Goal: Task Accomplishment & Management: Complete application form

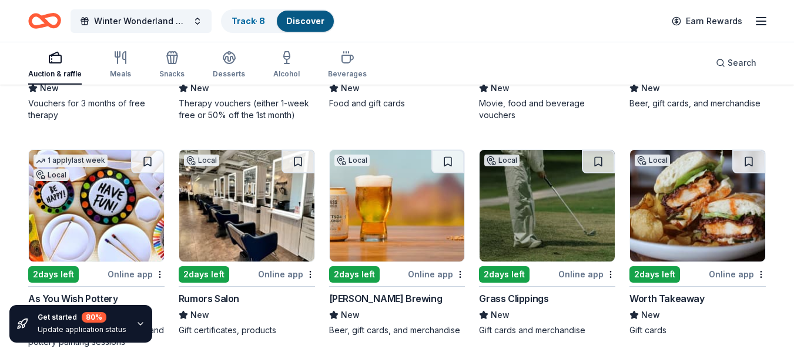
scroll to position [353, 0]
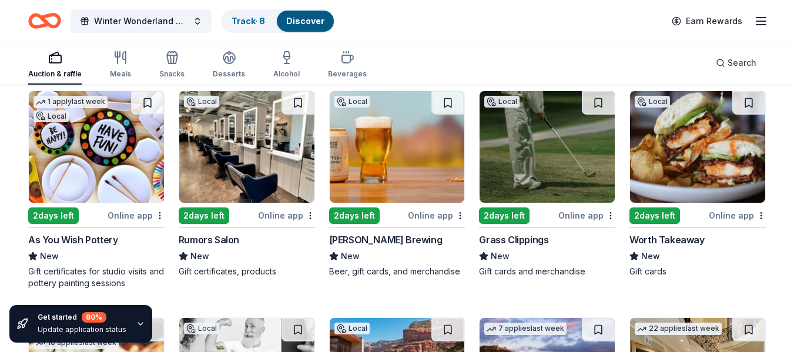
click at [257, 146] on img at bounding box center [246, 147] width 135 height 112
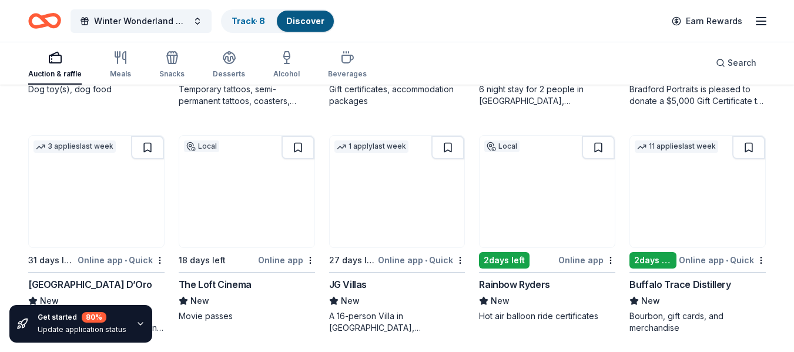
scroll to position [764, 0]
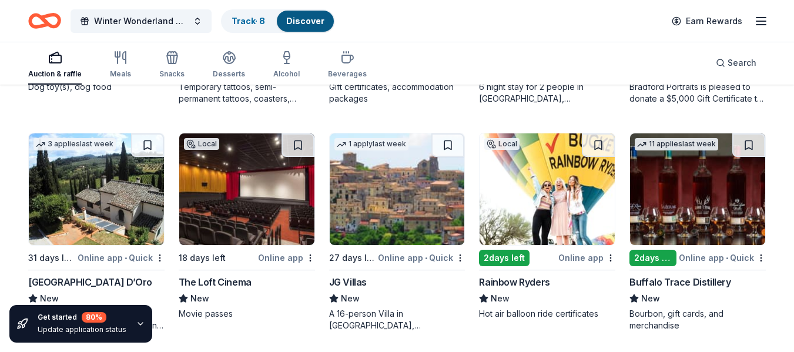
click at [574, 178] on img at bounding box center [547, 189] width 135 height 112
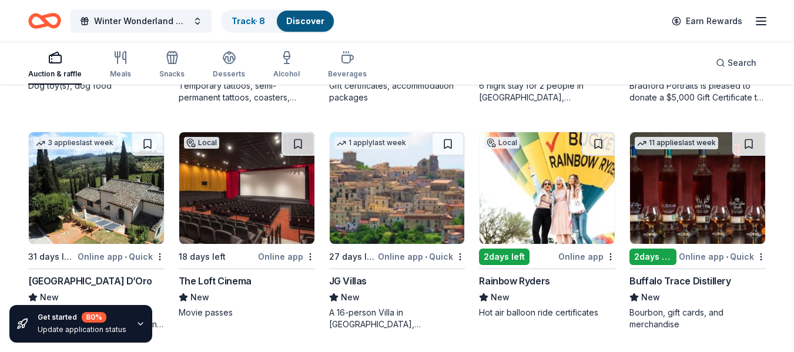
scroll to position [759, 0]
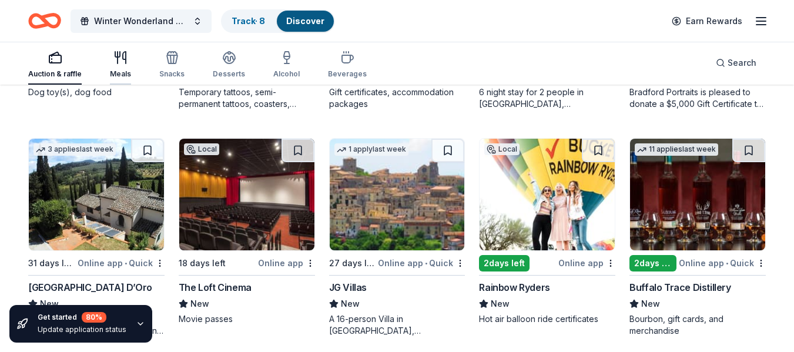
click at [120, 64] on icon "button" at bounding box center [120, 58] width 14 height 14
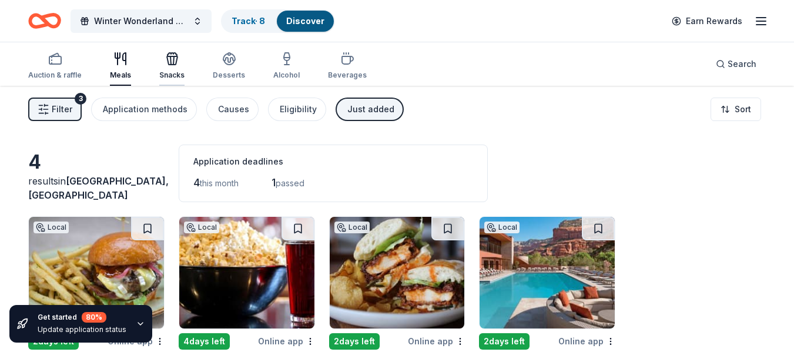
click at [175, 64] on icon "button" at bounding box center [172, 59] width 14 height 14
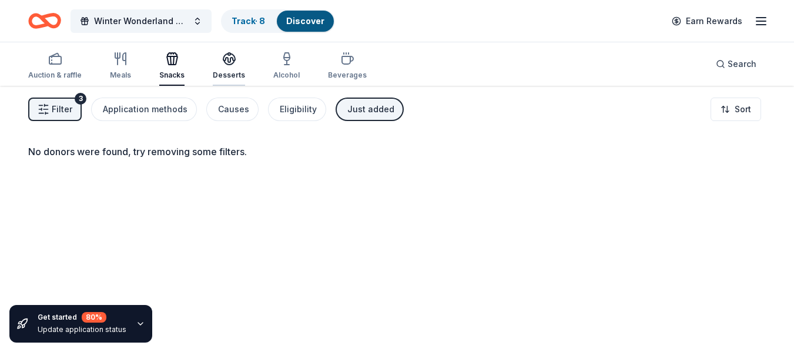
click at [222, 64] on icon "button" at bounding box center [229, 59] width 14 height 14
click at [293, 59] on div "button" at bounding box center [286, 59] width 26 height 14
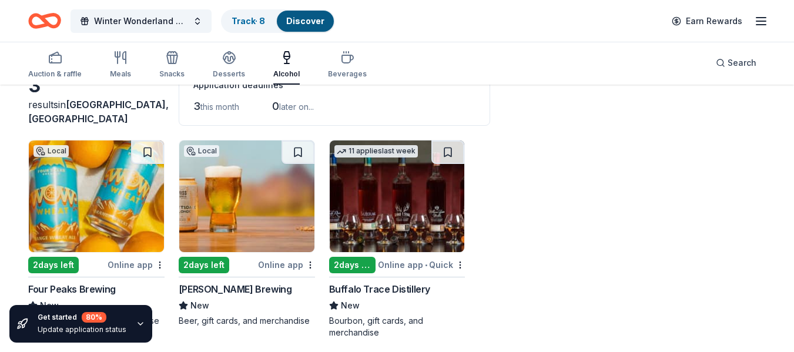
scroll to position [86, 0]
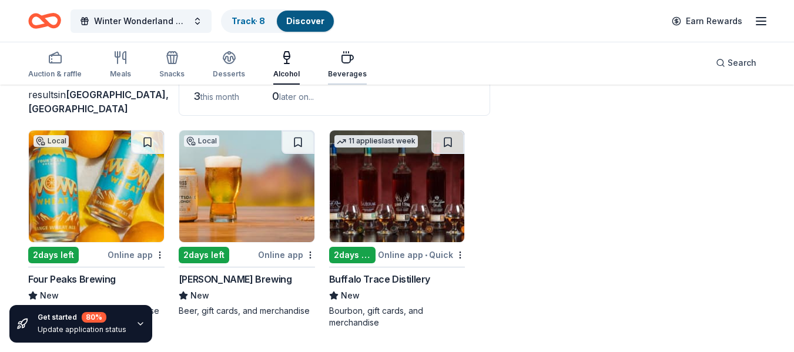
click at [333, 65] on div "Beverages" at bounding box center [347, 65] width 39 height 28
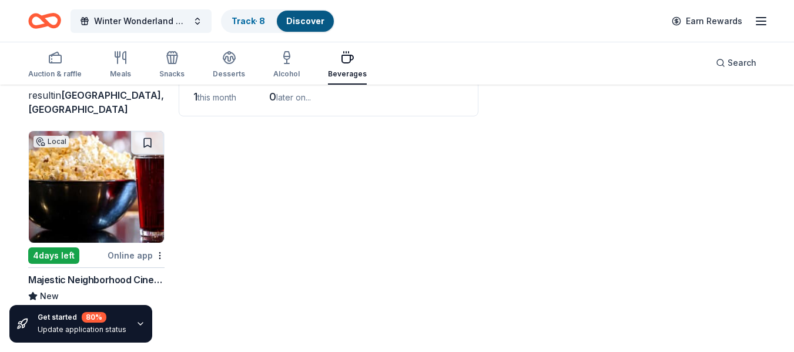
scroll to position [86, 0]
click at [54, 68] on div "Auction & raffle" at bounding box center [54, 65] width 53 height 28
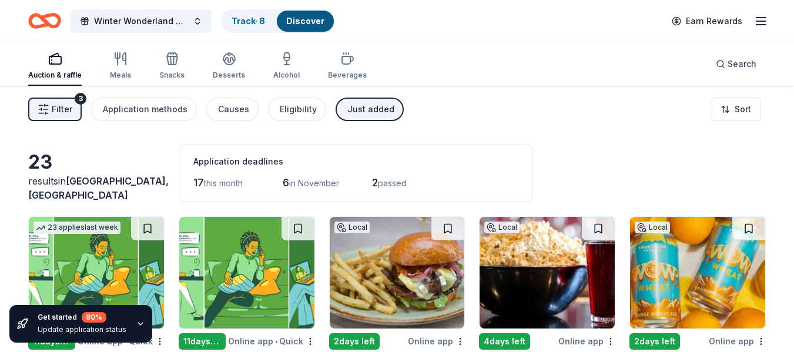
click at [56, 105] on span "Filter" at bounding box center [62, 109] width 21 height 14
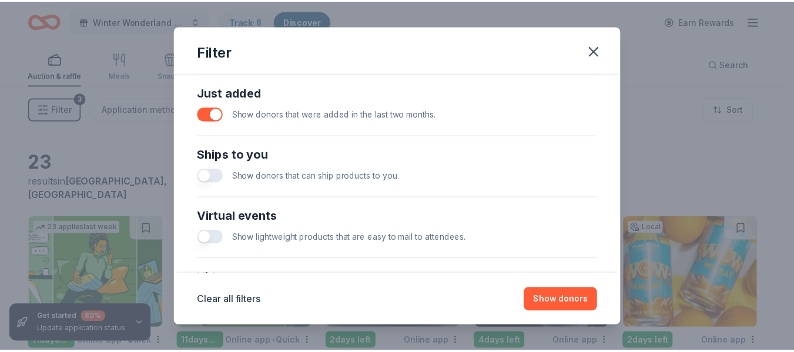
scroll to position [470, 0]
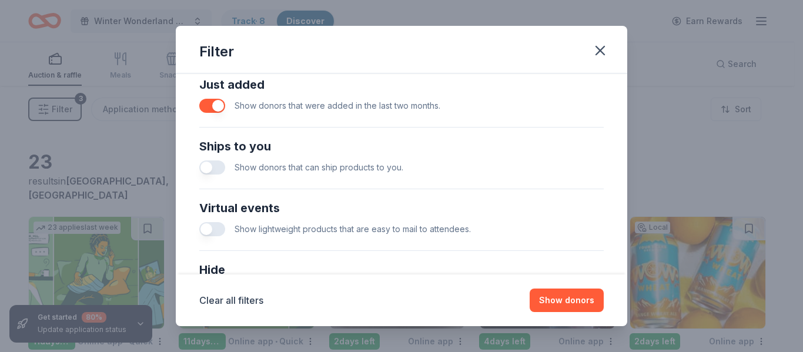
click at [219, 109] on button "button" at bounding box center [212, 106] width 26 height 14
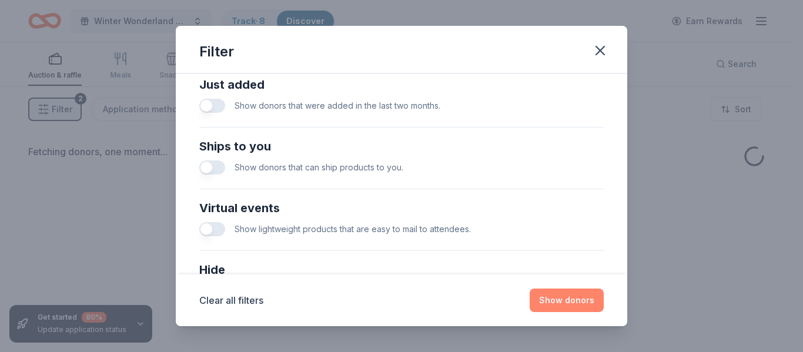
click at [588, 300] on button "Show donors" at bounding box center [567, 301] width 74 height 24
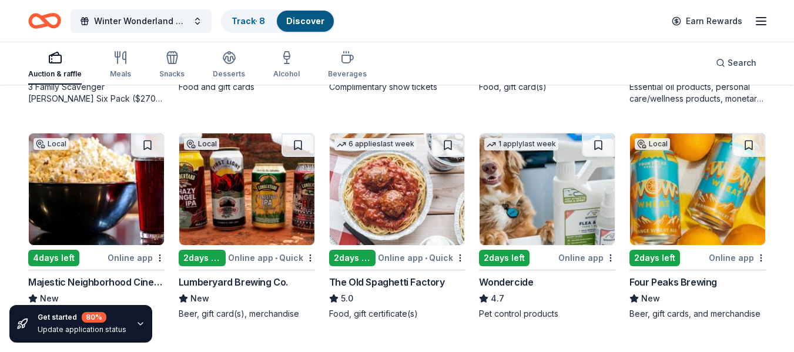
scroll to position [823, 0]
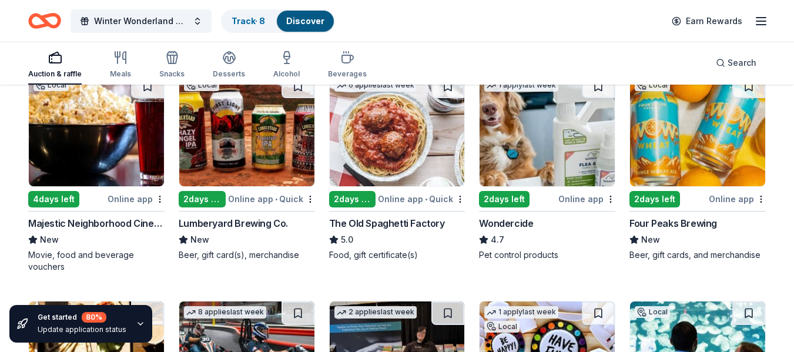
click at [275, 132] on img at bounding box center [246, 131] width 135 height 112
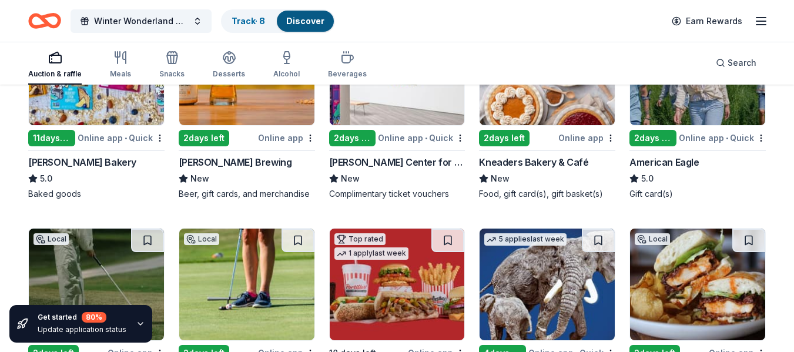
scroll to position [1574, 0]
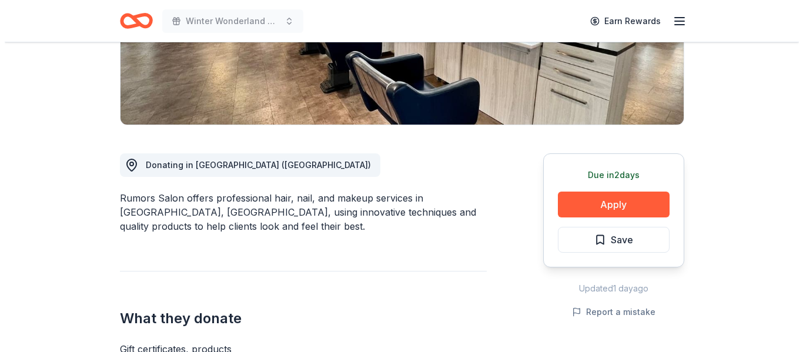
scroll to position [235, 0]
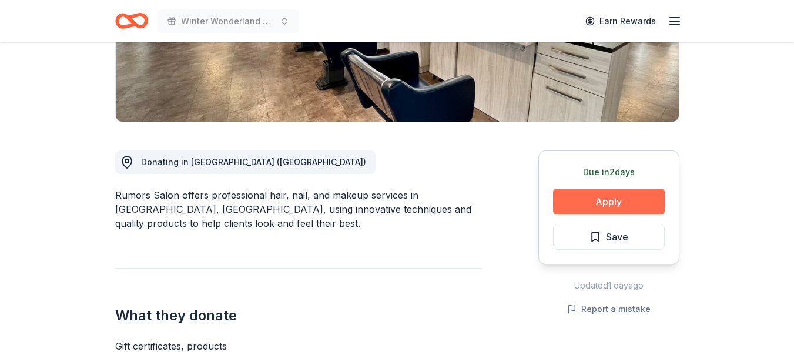
click at [599, 199] on button "Apply" at bounding box center [609, 202] width 112 height 26
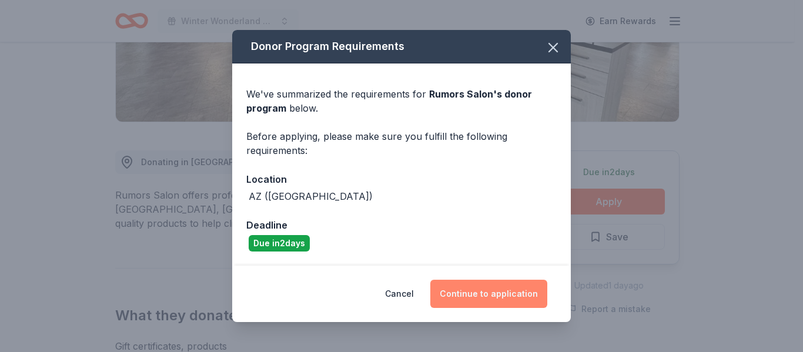
click at [481, 286] on button "Continue to application" at bounding box center [488, 294] width 117 height 28
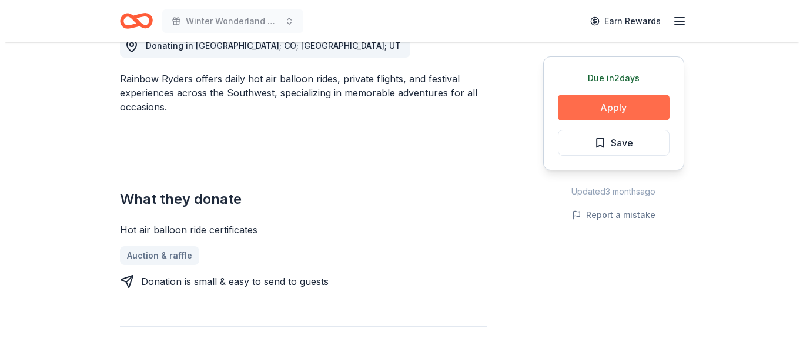
scroll to position [353, 0]
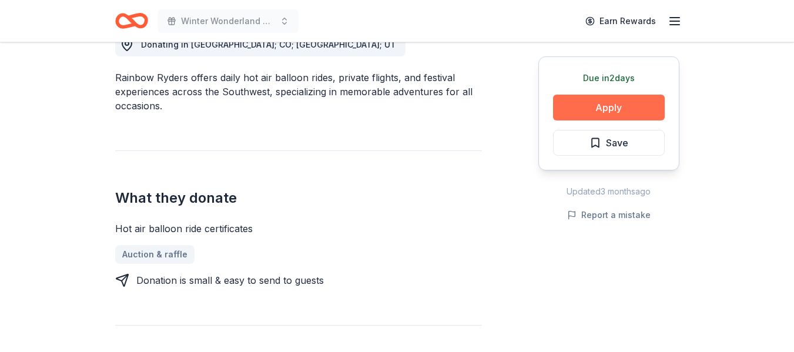
click at [619, 103] on button "Apply" at bounding box center [609, 108] width 112 height 26
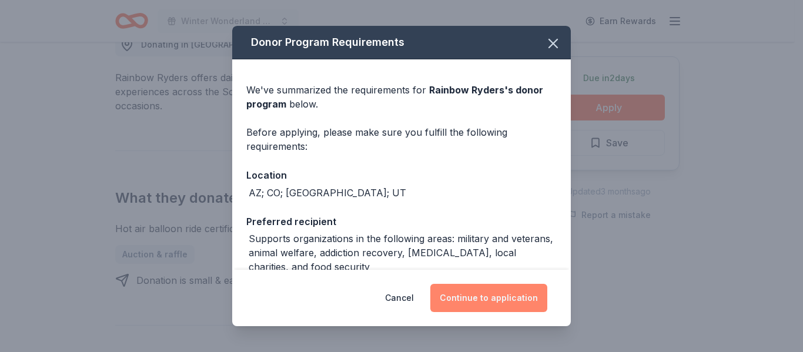
click at [481, 299] on button "Continue to application" at bounding box center [488, 298] width 117 height 28
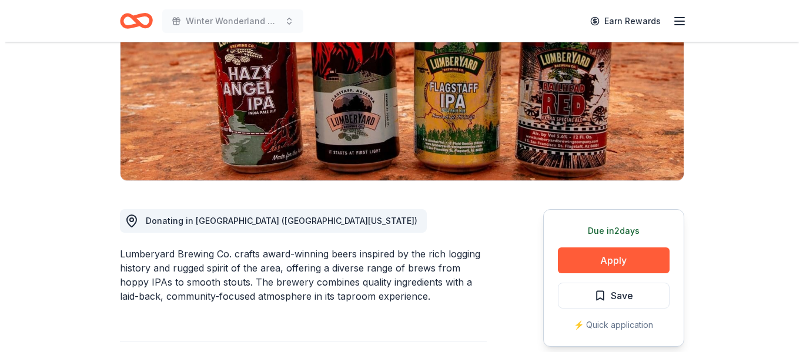
scroll to position [235, 0]
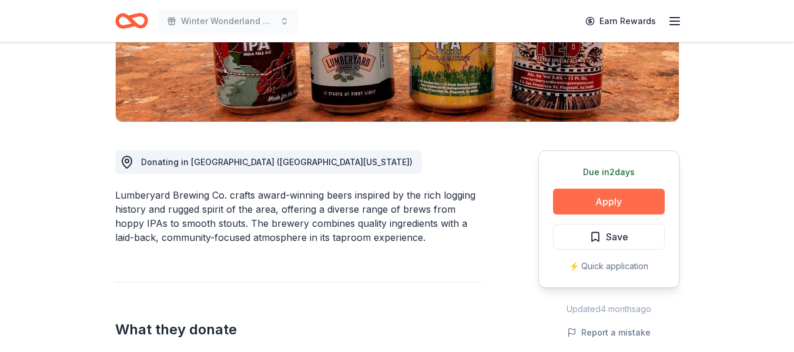
click at [600, 198] on button "Apply" at bounding box center [609, 202] width 112 height 26
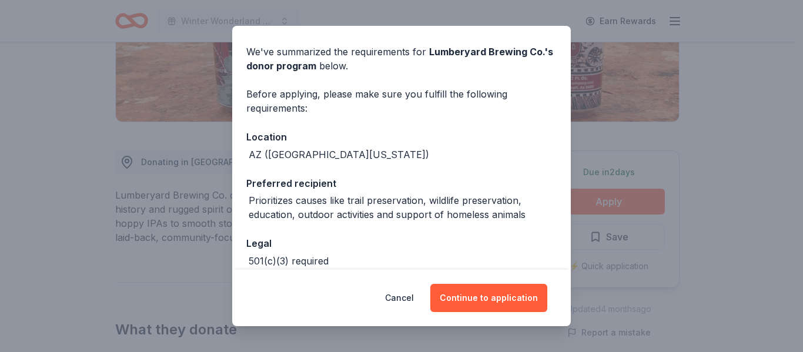
scroll to position [59, 0]
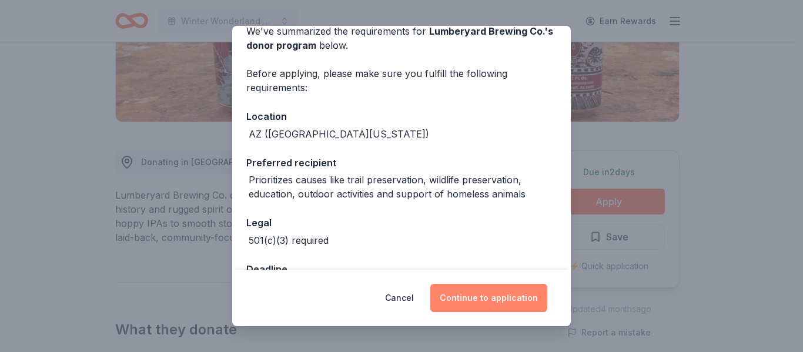
click at [472, 302] on button "Continue to application" at bounding box center [488, 298] width 117 height 28
